Goal: Information Seeking & Learning: Learn about a topic

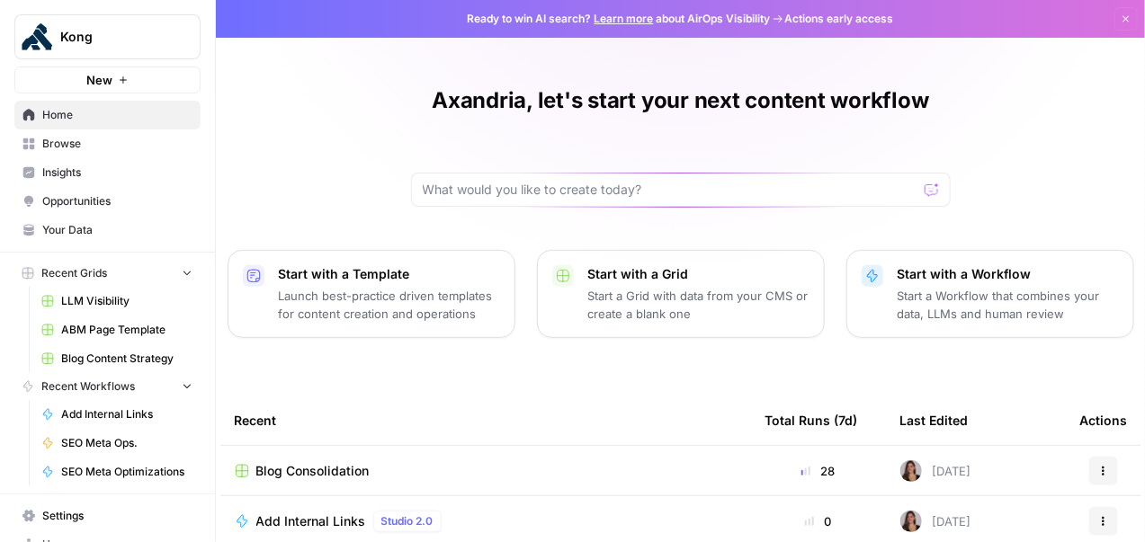
click at [110, 174] on span "Insights" at bounding box center [117, 173] width 150 height 16
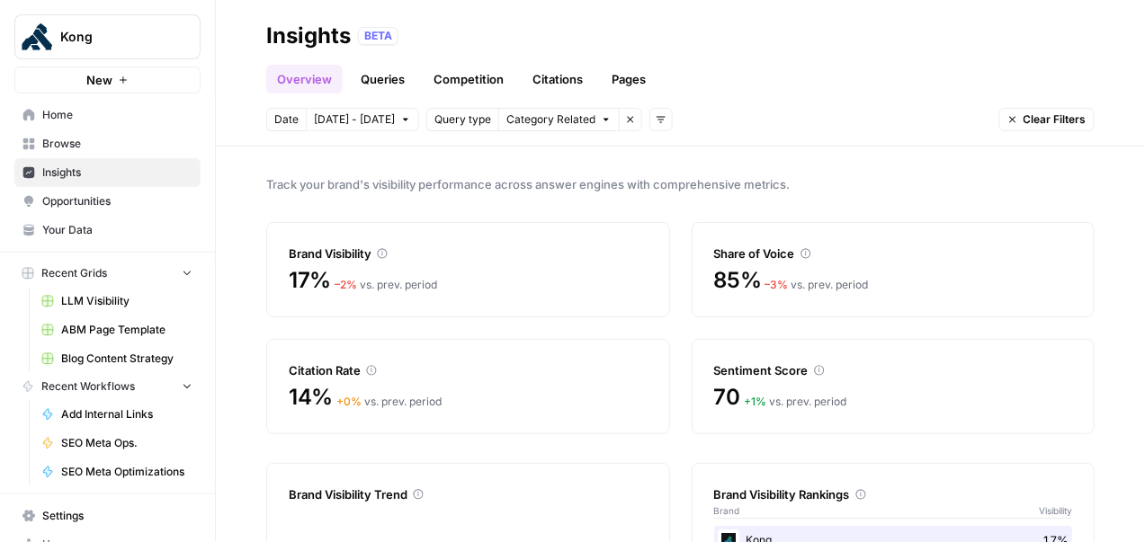
click at [384, 77] on link "Queries" at bounding box center [383, 79] width 66 height 29
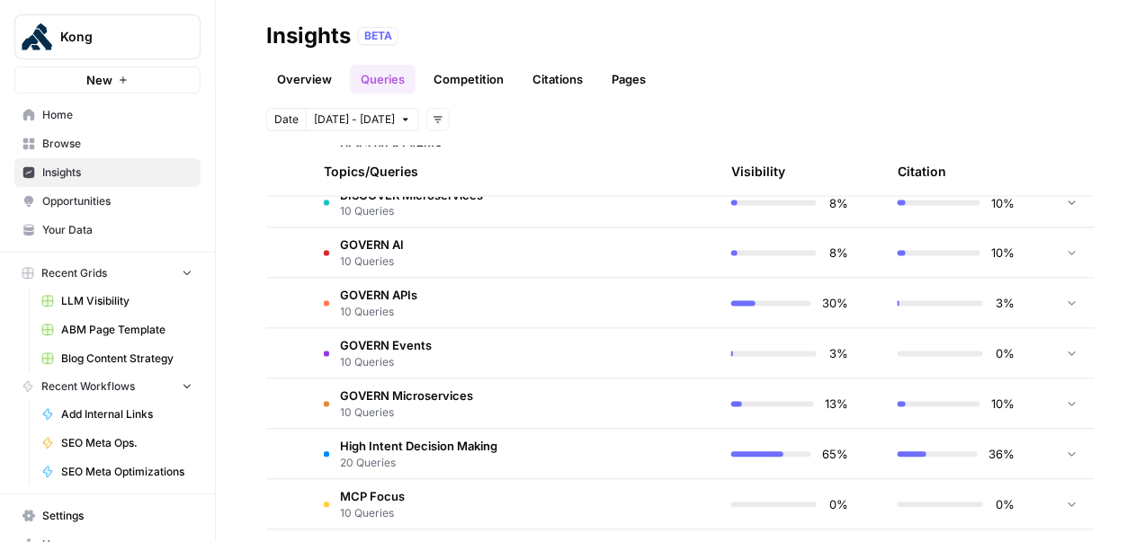
scroll to position [899, 0]
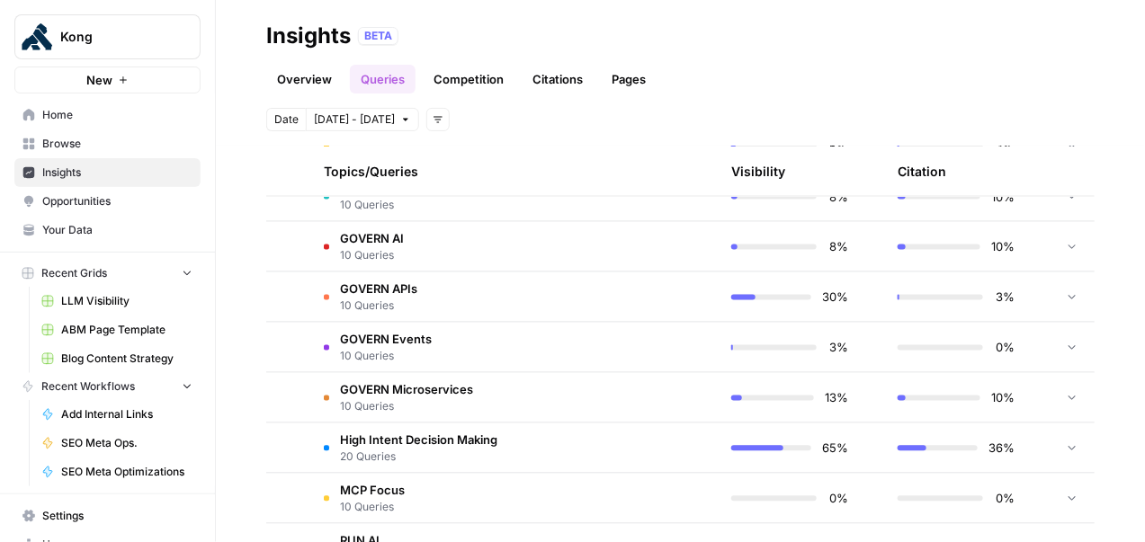
click at [618, 398] on td at bounding box center [631, 397] width 171 height 49
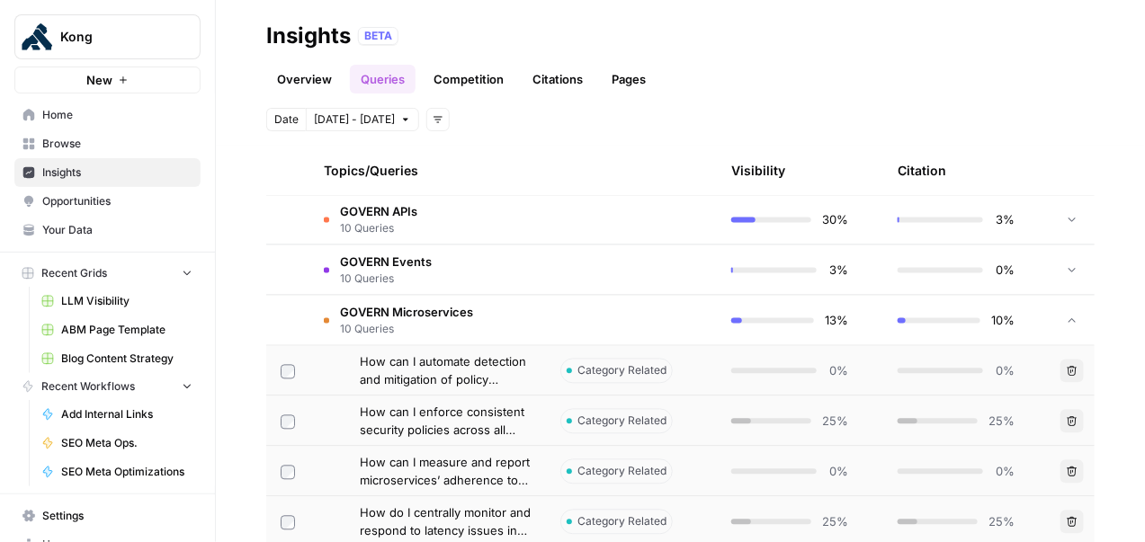
scroll to position [1037, 0]
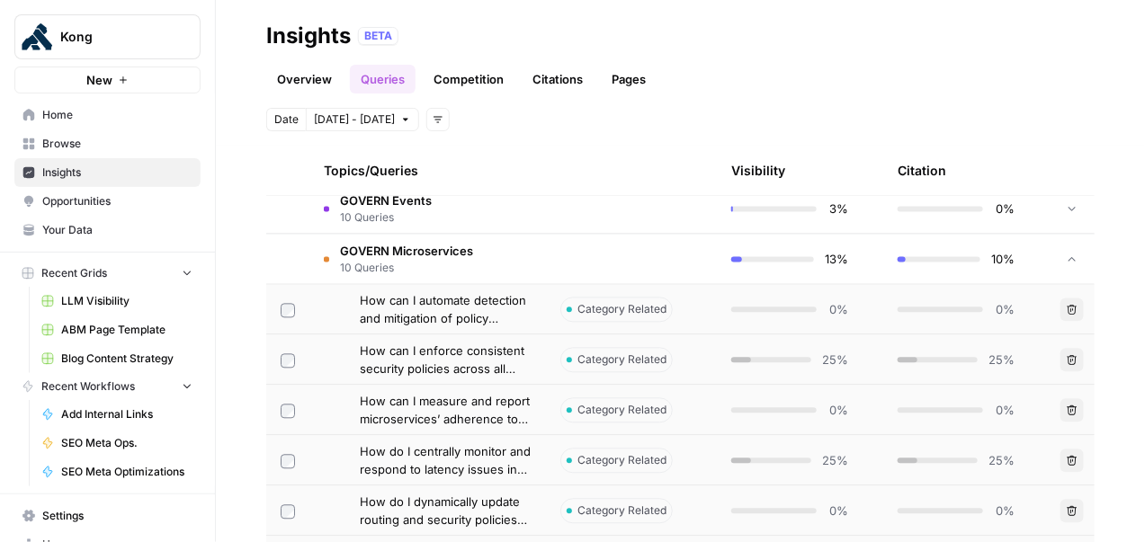
click at [515, 371] on span "How can I enforce consistent security policies across all microservices at runt…" at bounding box center [446, 361] width 172 height 36
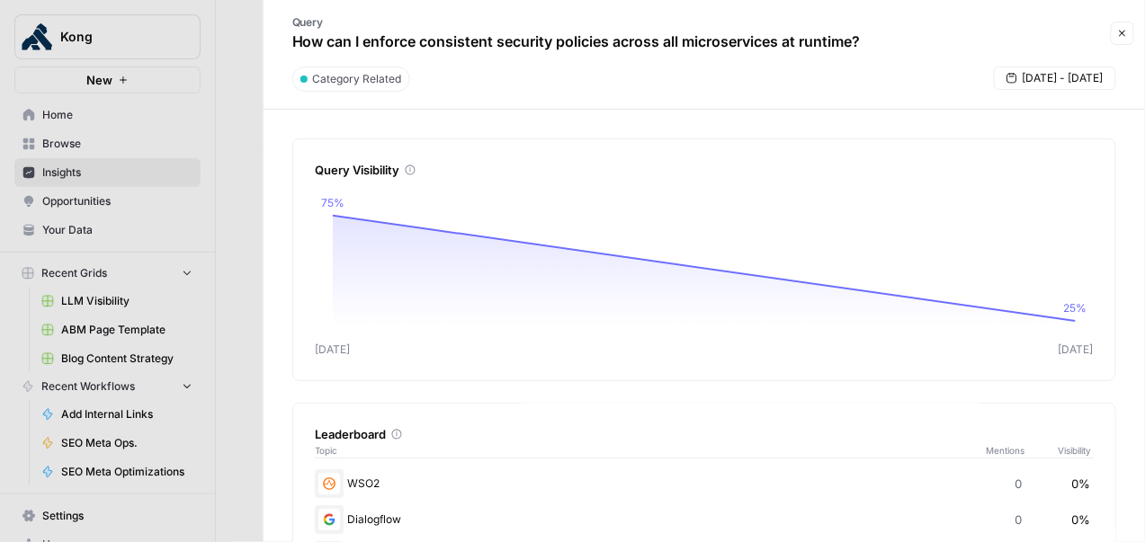
click at [1123, 32] on icon "button" at bounding box center [1123, 34] width 6 height 6
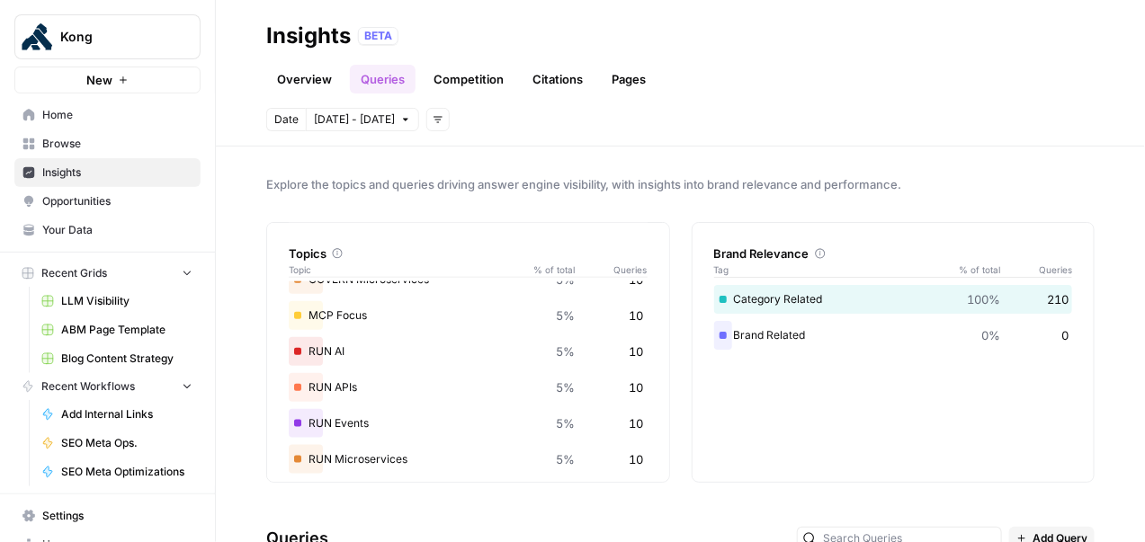
scroll to position [536, 0]
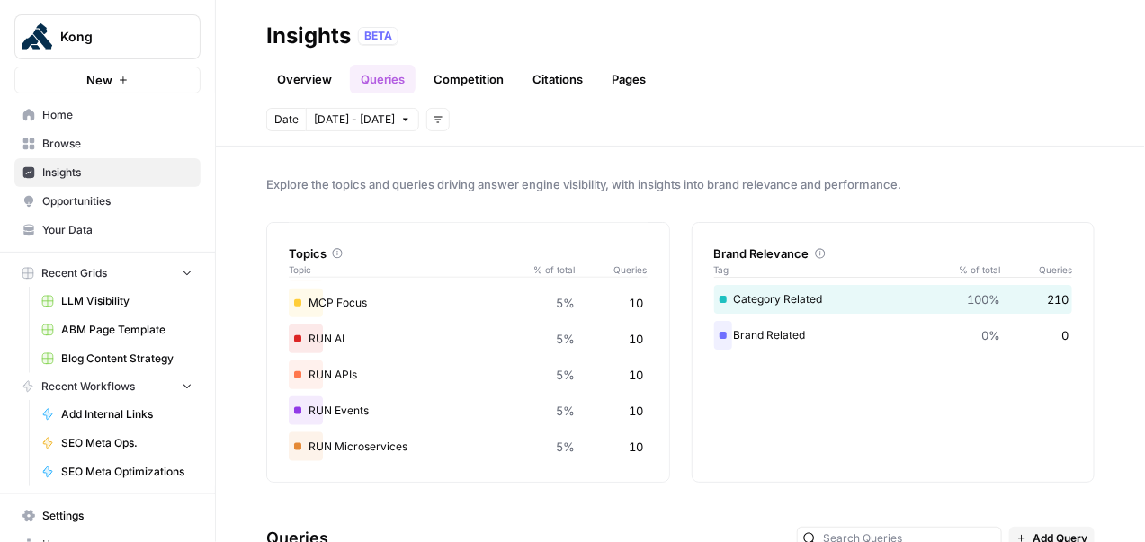
click at [315, 74] on link "Overview" at bounding box center [304, 79] width 76 height 29
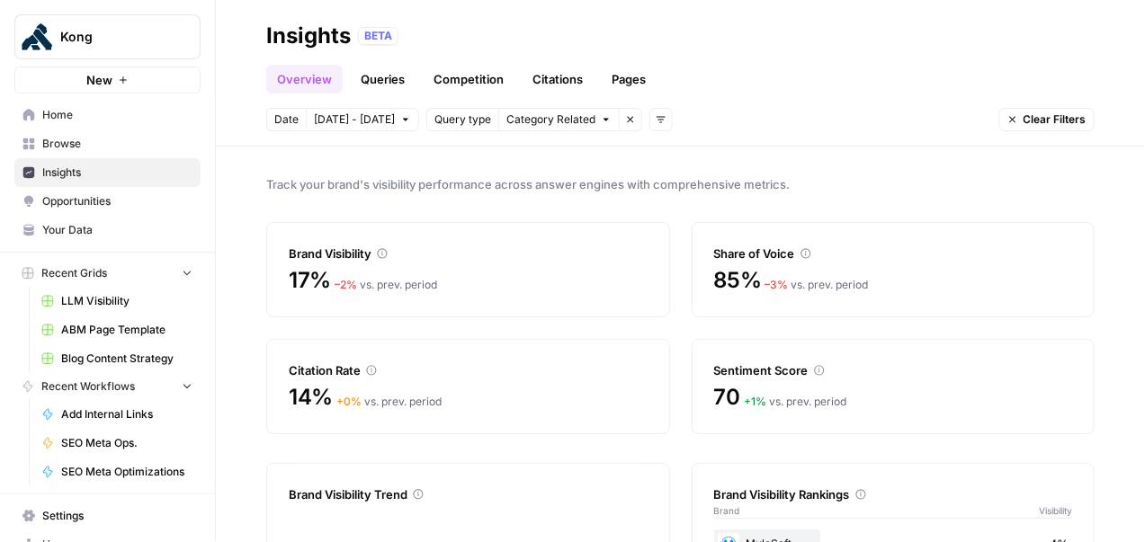
click at [398, 79] on link "Queries" at bounding box center [383, 79] width 66 height 29
